Goal: Navigation & Orientation: Find specific page/section

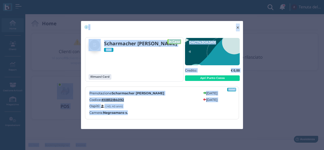
click at [239, 28] on span "×" at bounding box center [238, 27] width 4 height 7
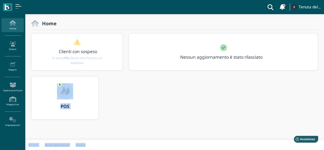
click at [73, 94] on div at bounding box center [65, 88] width 24 height 23
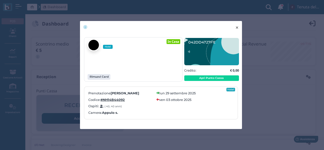
drag, startPoint x: 238, startPoint y: 28, endPoint x: 238, endPoint y: 37, distance: 8.6
click at [238, 28] on span "×" at bounding box center [237, 27] width 4 height 7
click at [237, 26] on span "×" at bounding box center [237, 27] width 4 height 7
